Goal: Task Accomplishment & Management: Complete application form

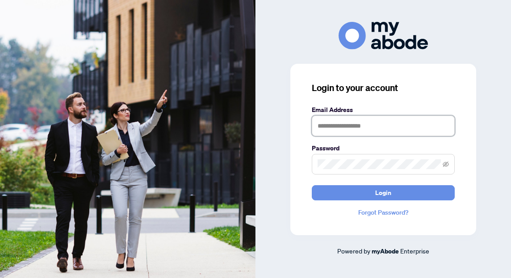
type input "**********"
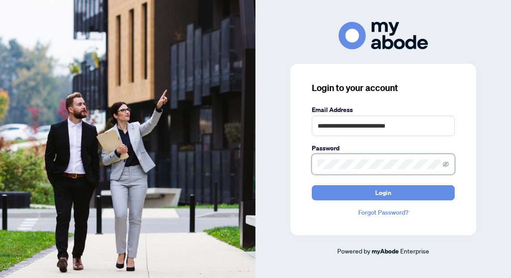
click at [383, 192] on button "Login" at bounding box center [383, 192] width 143 height 15
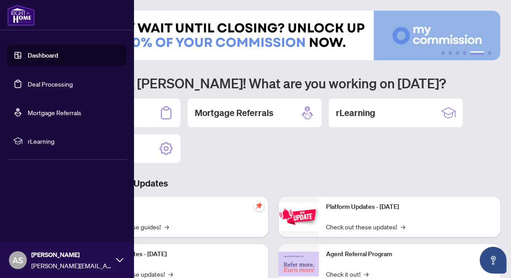
click at [28, 84] on link "Deal Processing" at bounding box center [50, 84] width 45 height 8
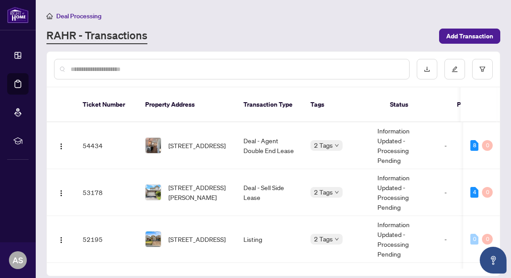
scroll to position [12, 0]
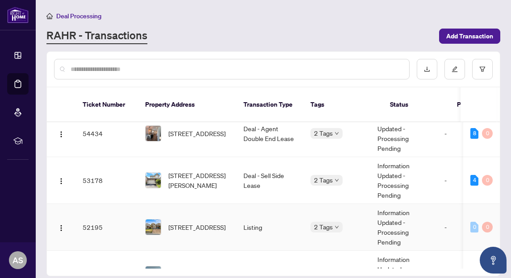
click at [217, 222] on span "[STREET_ADDRESS]" at bounding box center [196, 227] width 57 height 10
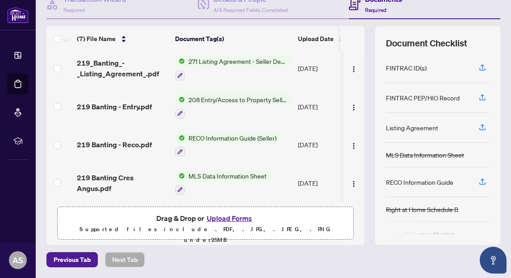
scroll to position [96, 0]
click at [219, 219] on button "Upload Forms" at bounding box center [229, 219] width 50 height 12
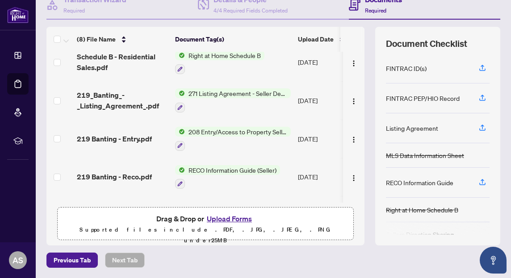
click at [246, 220] on button "Upload Forms" at bounding box center [229, 219] width 50 height 12
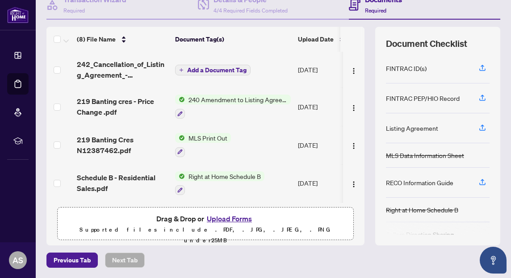
scroll to position [0, 0]
click at [229, 63] on td "Add a Document Tag" at bounding box center [232, 70] width 123 height 36
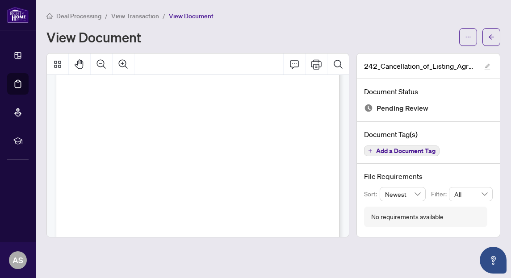
scroll to position [94, 0]
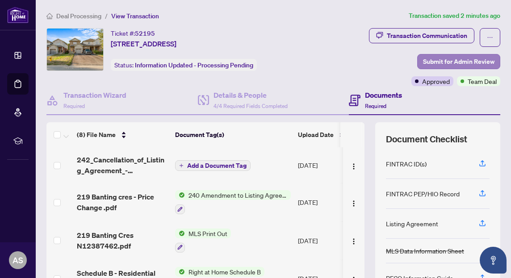
click at [463, 61] on span "Submit for Admin Review" at bounding box center [458, 61] width 71 height 14
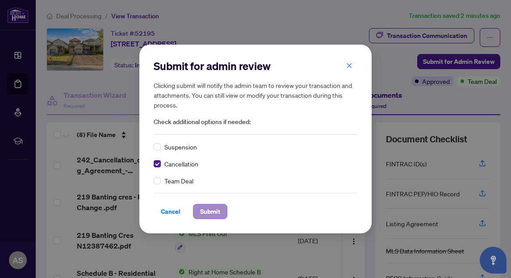
click at [218, 214] on span "Submit" at bounding box center [210, 211] width 20 height 14
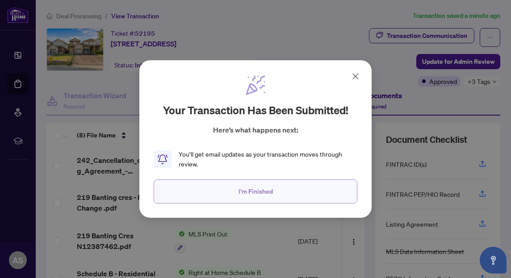
click at [267, 184] on span "I'm Finished" at bounding box center [255, 191] width 34 height 14
